Goal: Information Seeking & Learning: Learn about a topic

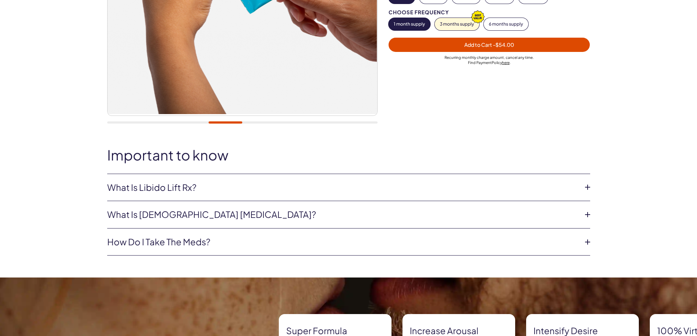
scroll to position [220, 0]
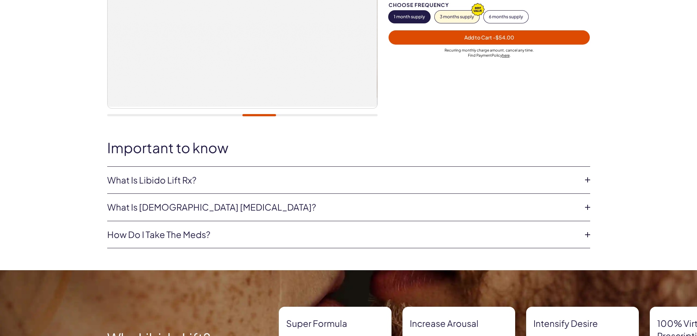
click at [586, 180] on icon at bounding box center [587, 180] width 11 height 11
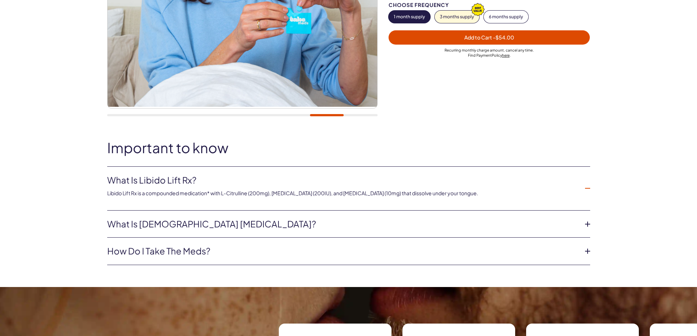
click at [586, 223] on icon at bounding box center [587, 224] width 11 height 11
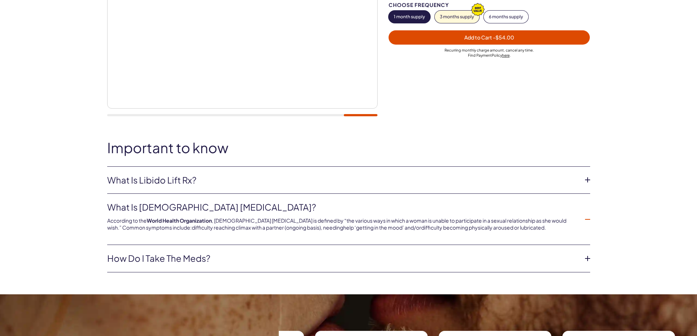
click at [589, 260] on icon at bounding box center [587, 258] width 11 height 11
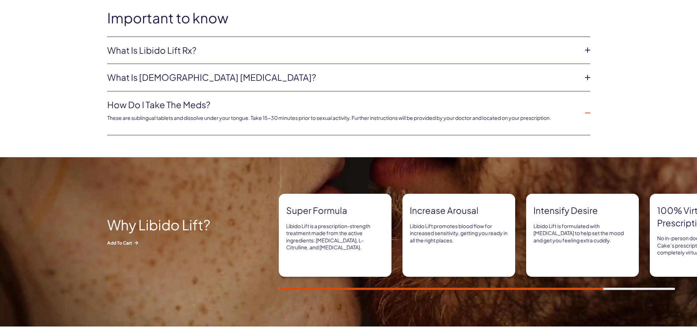
scroll to position [366, 0]
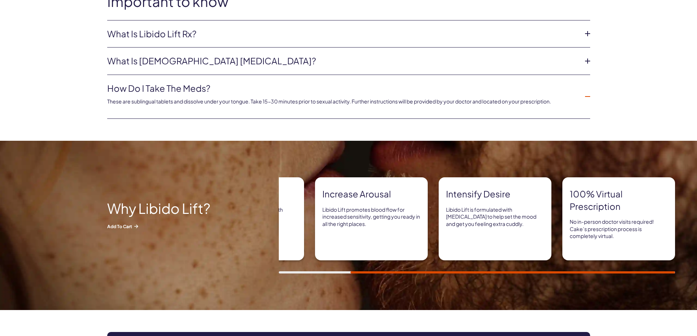
click at [290, 221] on p "Libido Lift is a prescription-strength treatment made from the active ingredien…" at bounding box center [248, 220] width 98 height 29
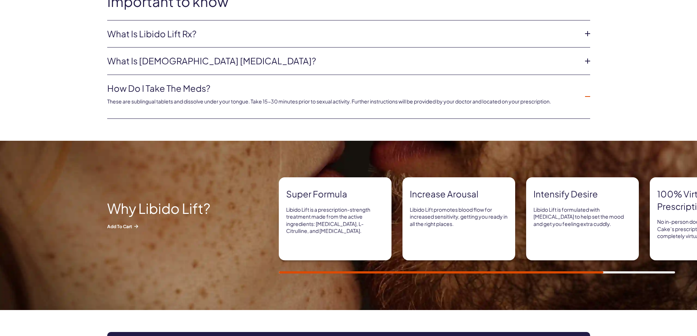
click at [301, 272] on div at bounding box center [477, 272] width 396 height 2
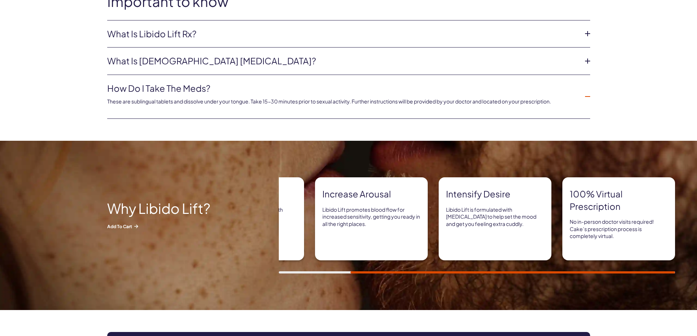
click at [303, 274] on div "Why Libido Lift? Add to Cart Super formula Libido Lift is a prescription-streng…" at bounding box center [348, 225] width 697 height 169
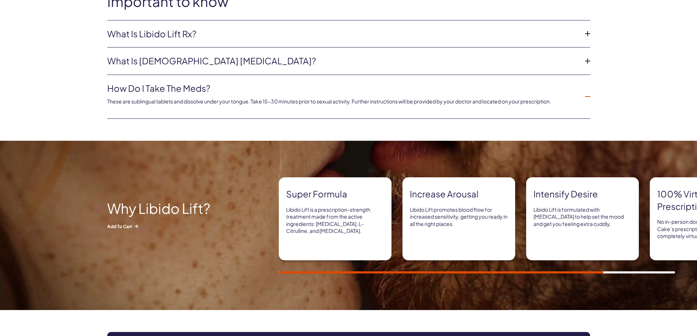
click at [263, 273] on div "Super formula Libido Lift is a prescription-strength treatment made from the ac…" at bounding box center [348, 225] width 697 height 96
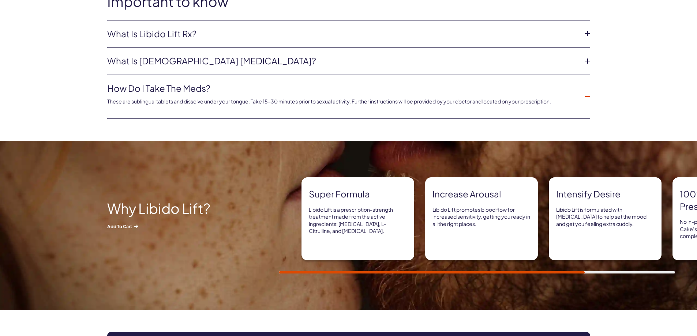
click at [351, 241] on div "Super formula Libido Lift is a prescription-strength treatment made from the ac…" at bounding box center [357, 218] width 113 height 83
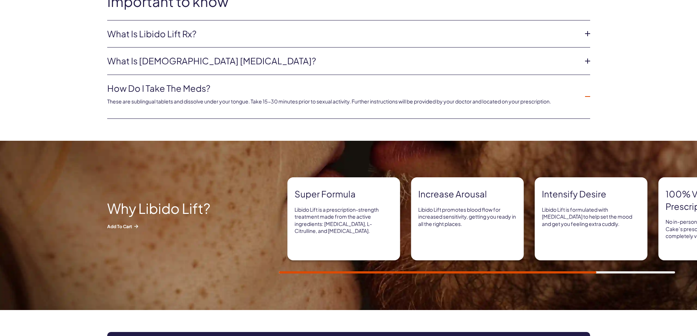
click at [301, 232] on div "Super formula Libido Lift is a prescription-strength treatment made from the ac…" at bounding box center [343, 218] width 113 height 83
